Goal: Navigation & Orientation: Go to known website

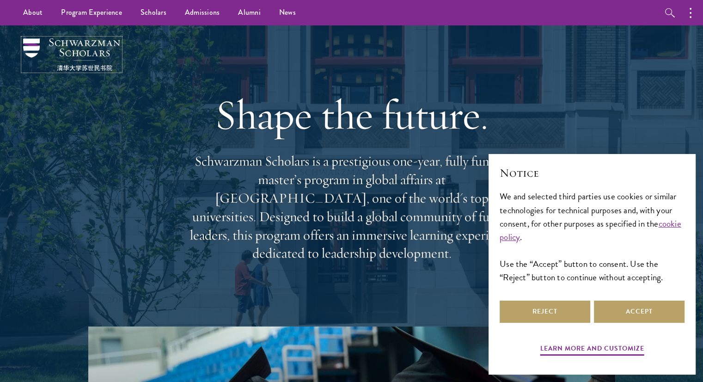
click at [86, 47] on img at bounding box center [71, 54] width 97 height 32
